Goal: Book appointment/travel/reservation

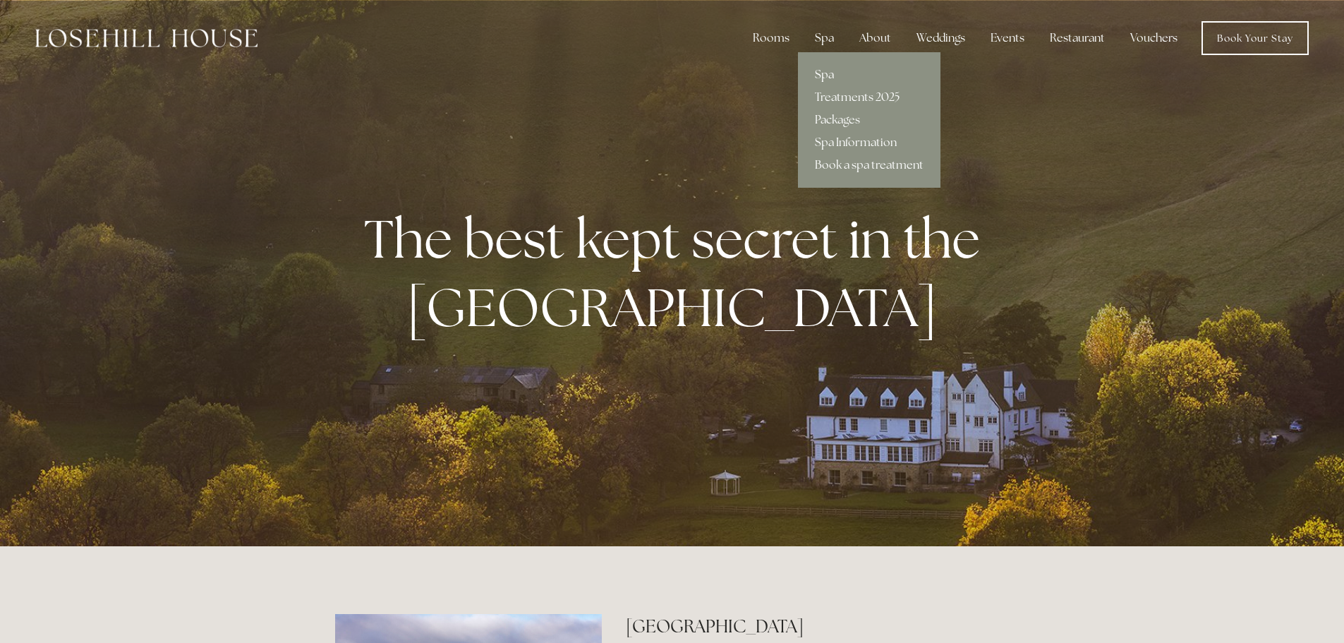
click at [831, 77] on link "Spa" at bounding box center [869, 75] width 143 height 23
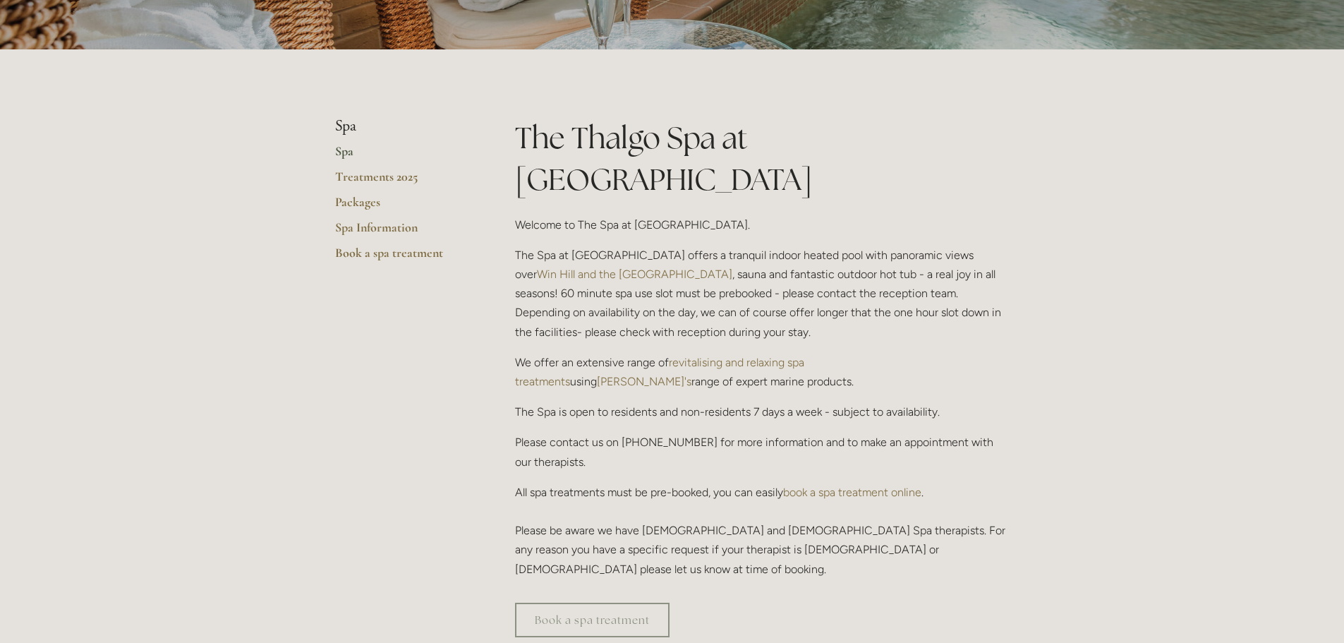
scroll to position [282, 0]
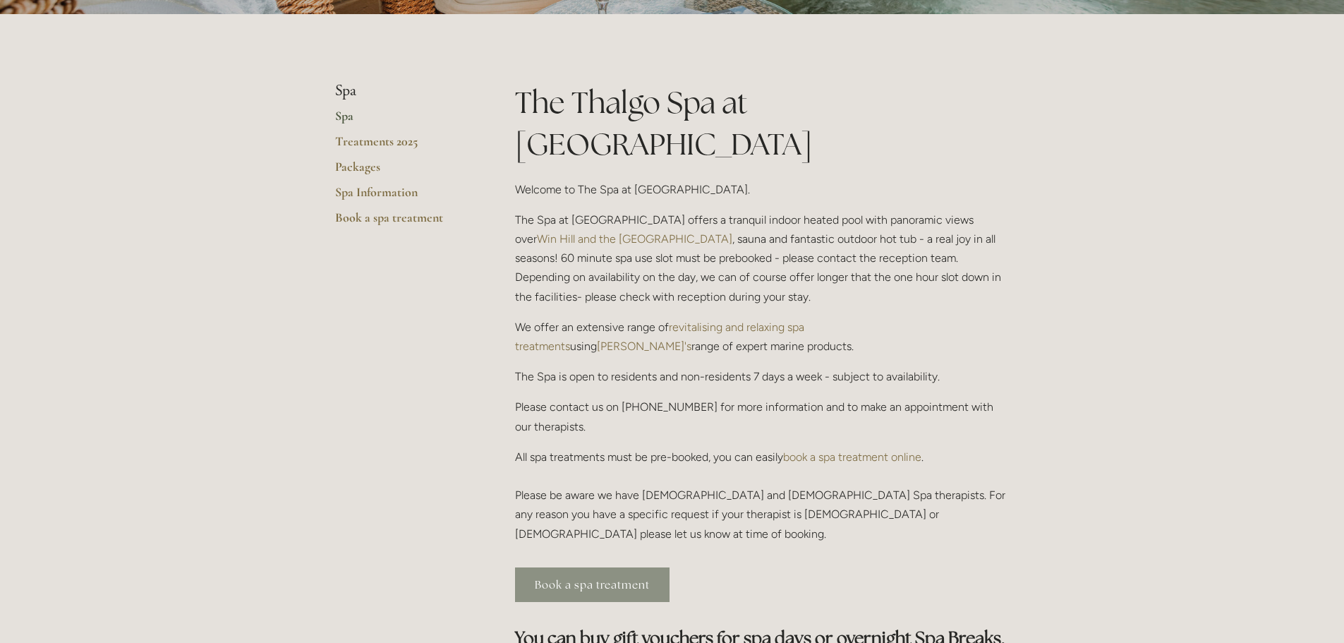
click at [605, 567] on link "Book a spa treatment" at bounding box center [592, 584] width 155 height 35
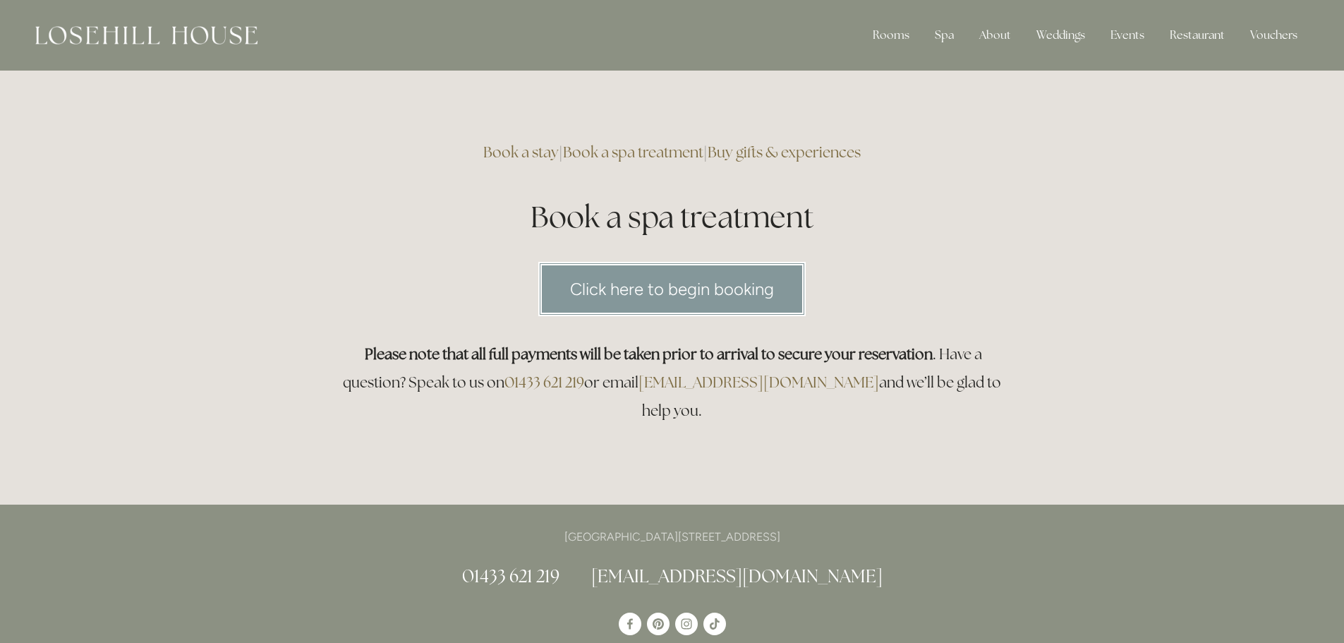
click at [617, 284] on link "Click here to begin booking" at bounding box center [671, 289] width 267 height 54
click at [894, 68] on link "Rooms" at bounding box center [901, 72] width 91 height 23
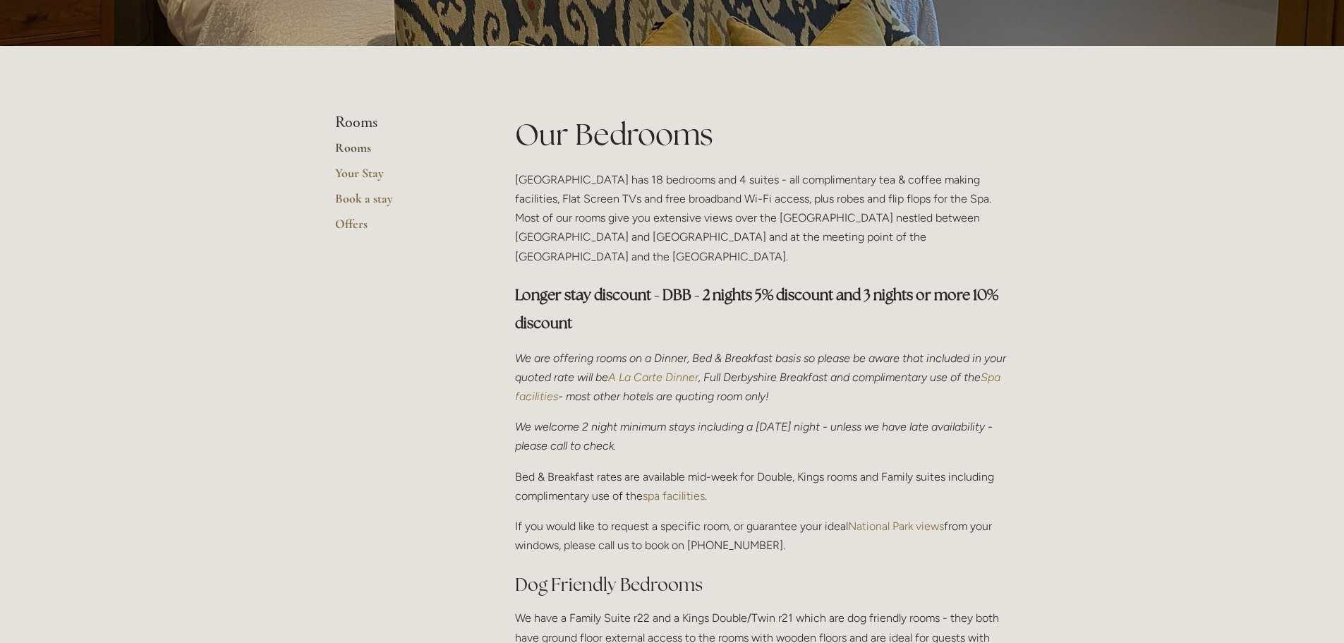
scroll to position [71, 0]
